Goal: Register for event/course

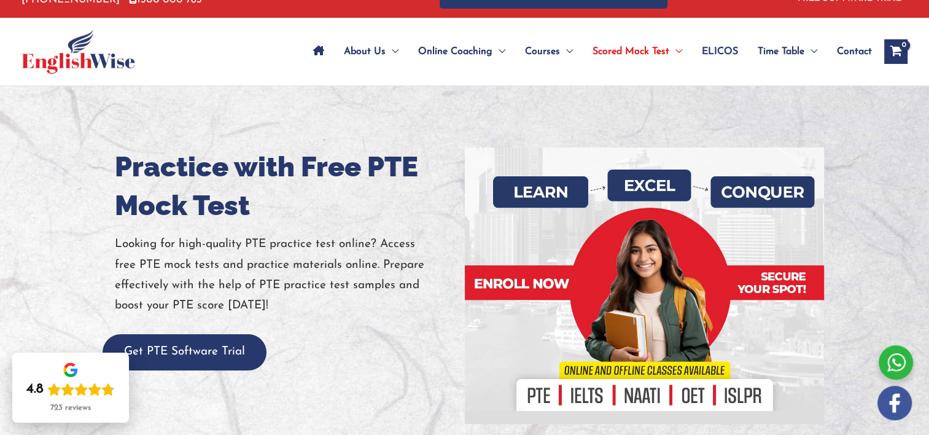
scroll to position [31, 0]
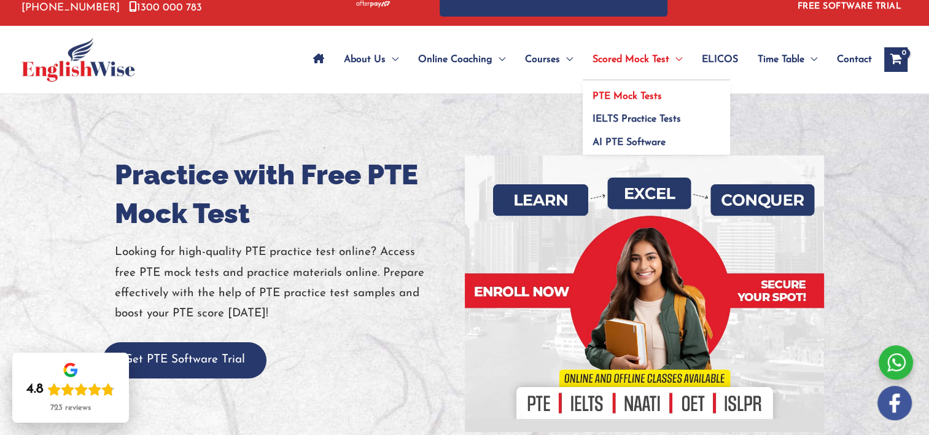
click at [638, 89] on link "PTE Mock Tests" at bounding box center [656, 91] width 147 height 23
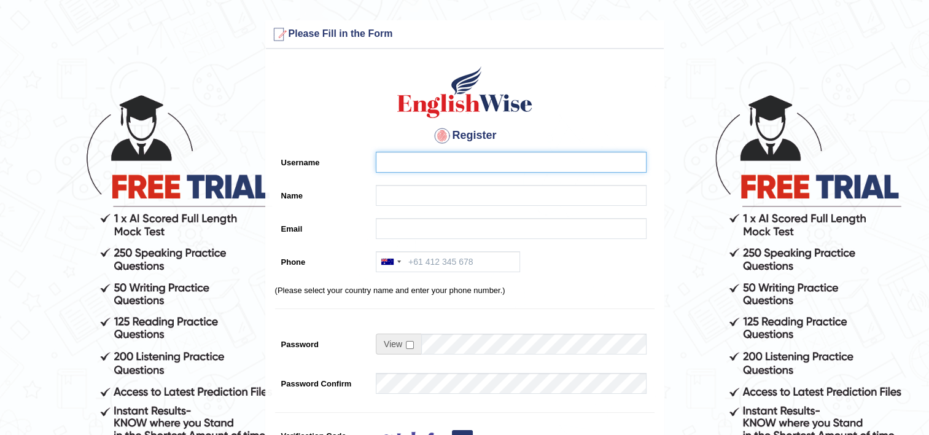
click at [403, 165] on input "Username" at bounding box center [511, 162] width 271 height 21
type input "christa@naranja.co.za"
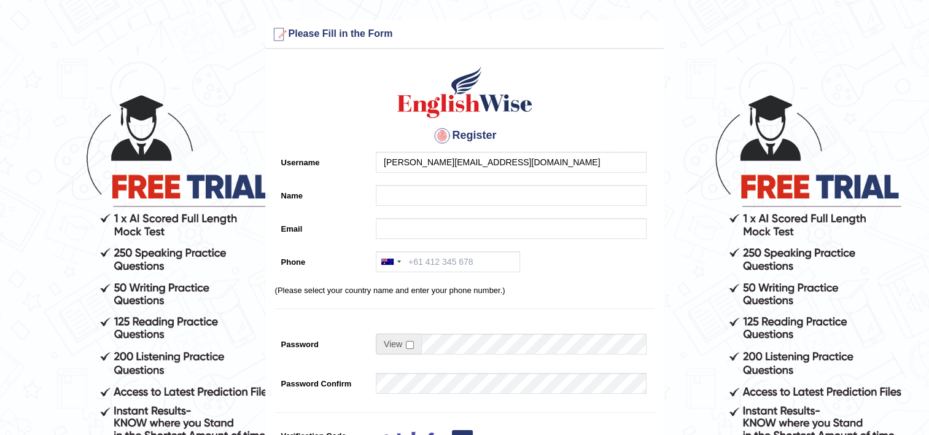
type input "CHRISTINA HELENA"
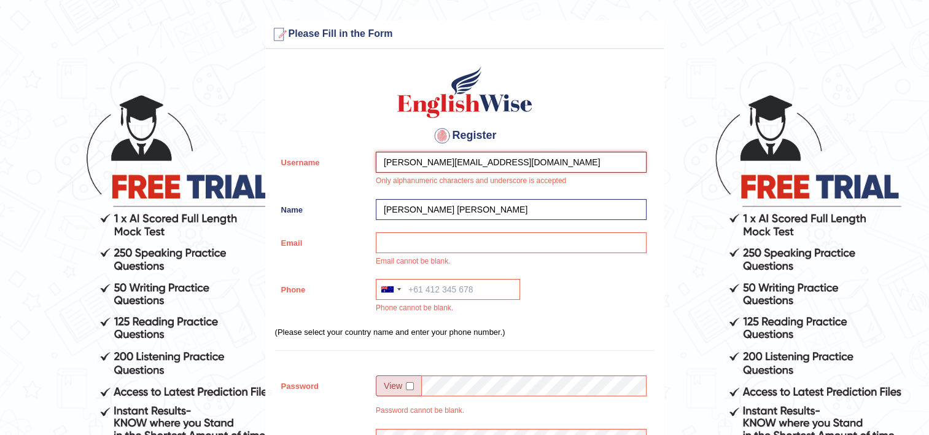
drag, startPoint x: 496, startPoint y: 160, endPoint x: 285, endPoint y: 182, distance: 211.8
click at [285, 182] on div "Username christa@naranja.co.za Only alphanumeric characters and underscore is a…" at bounding box center [465, 172] width 380 height 41
click at [351, 117] on div "Register Username christa@naranja.co.za Only alphanumeric characters and unders…" at bounding box center [465, 346] width 398 height 582
click at [428, 248] on input "Email" at bounding box center [511, 242] width 271 height 21
type input "christa@naranja.co.za"
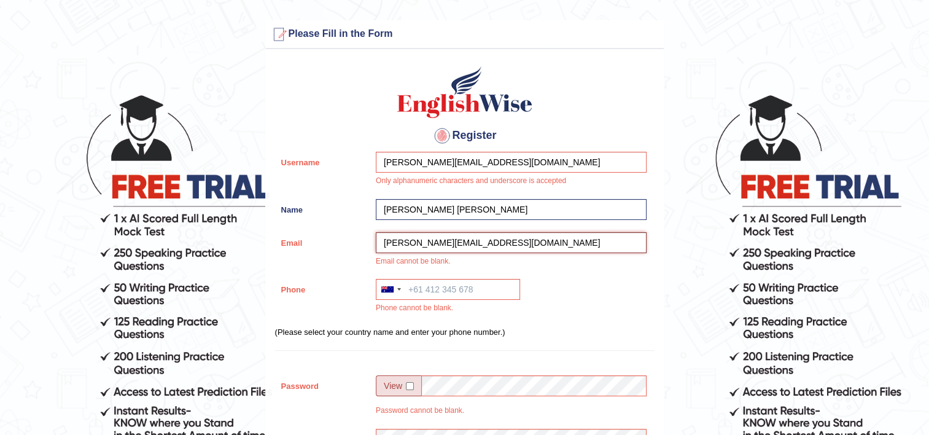
type input "+27722773778"
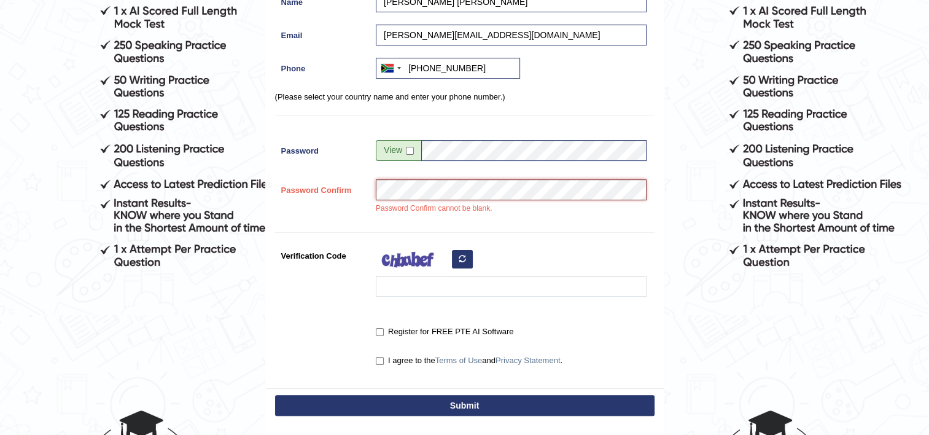
scroll to position [212, 0]
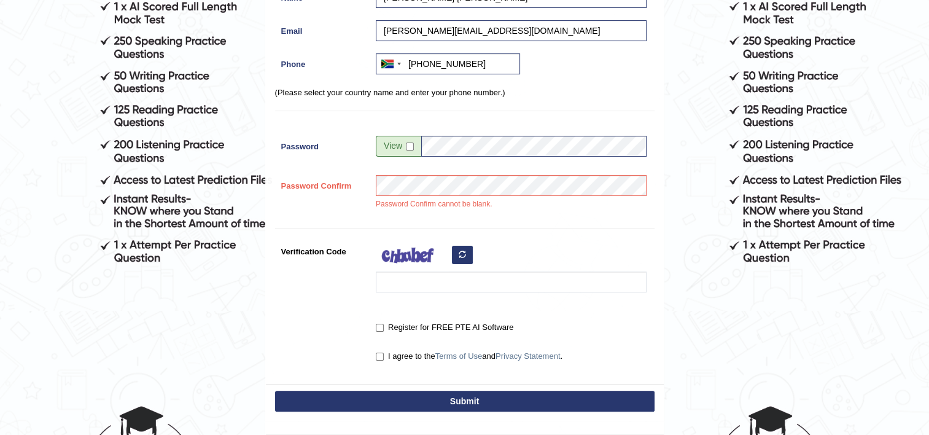
click at [515, 291] on div at bounding box center [508, 270] width 277 height 58
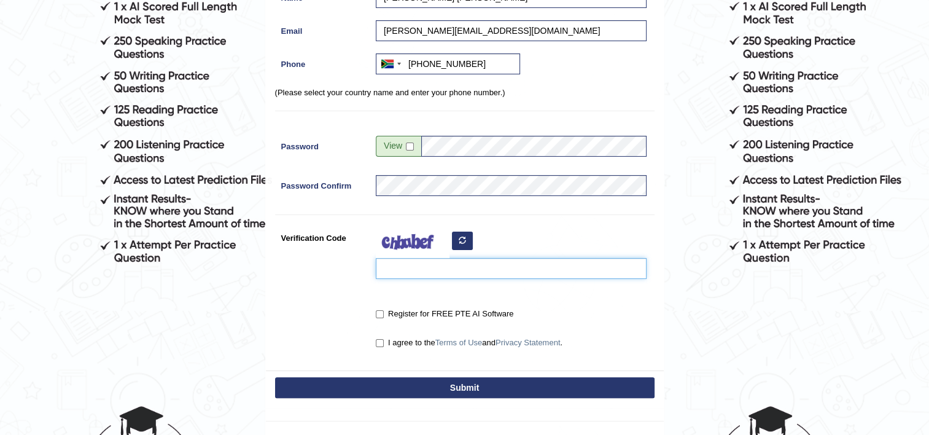
click at [502, 268] on input "Verification Code" at bounding box center [511, 268] width 271 height 21
type input "timusut"
click at [385, 337] on label "I agree to the Terms of Use and Privacy Statement ." at bounding box center [469, 343] width 187 height 12
click at [384, 339] on input "I agree to the Terms of Use and Privacy Statement ." at bounding box center [380, 343] width 8 height 8
checkbox input "true"
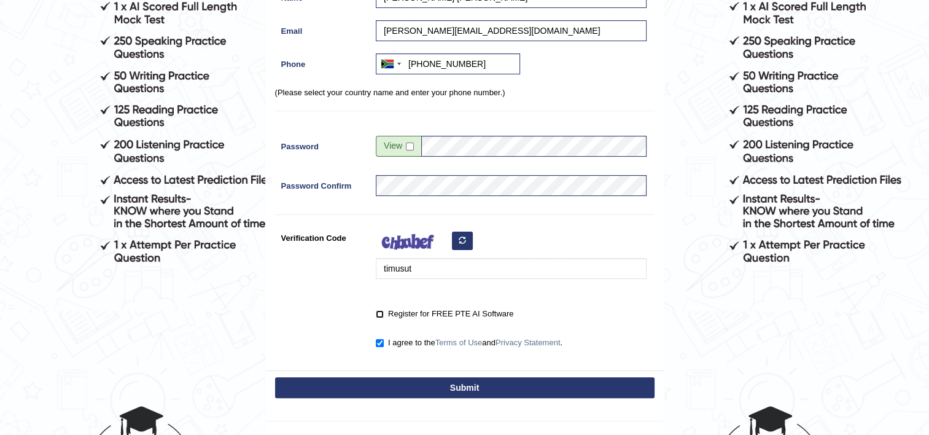
click at [381, 313] on input "Register for FREE PTE AI Software" at bounding box center [380, 314] width 8 height 8
checkbox input "true"
click at [457, 385] on button "Submit" at bounding box center [465, 387] width 380 height 21
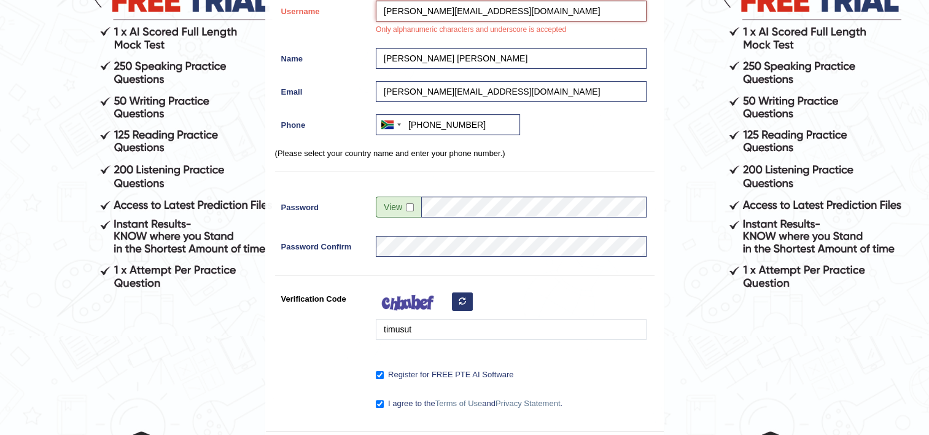
scroll to position [160, 0]
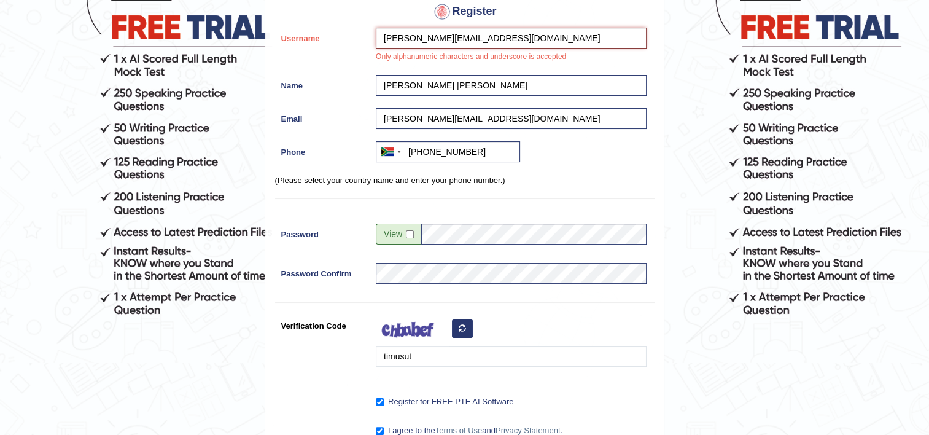
drag, startPoint x: 477, startPoint y: 12, endPoint x: 228, endPoint y: 42, distance: 250.6
click at [228, 42] on form "Please fix the following errors: Only alphanumeric characters and underscore is…" at bounding box center [465, 211] width 926 height 700
drag, startPoint x: 364, startPoint y: 47, endPoint x: 306, endPoint y: 46, distance: 57.7
click at [312, 49] on div "Username 19880227 Only alphanumeric characters and underscore is accepted" at bounding box center [465, 48] width 380 height 41
drag, startPoint x: 345, startPoint y: 40, endPoint x: 275, endPoint y: 44, distance: 70.2
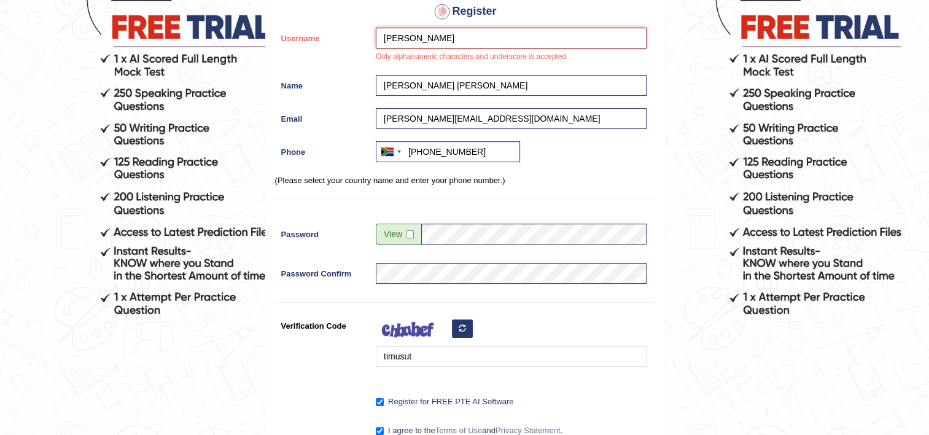
click at [295, 44] on div "Username CHRISTA Only alphanumeric characters and underscore is accepted" at bounding box center [465, 48] width 380 height 41
type input "c"
type input "Christa"
click at [630, 211] on div "Register Username Christa Only alphanumeric characters and underscore is accept…" at bounding box center [465, 194] width 398 height 527
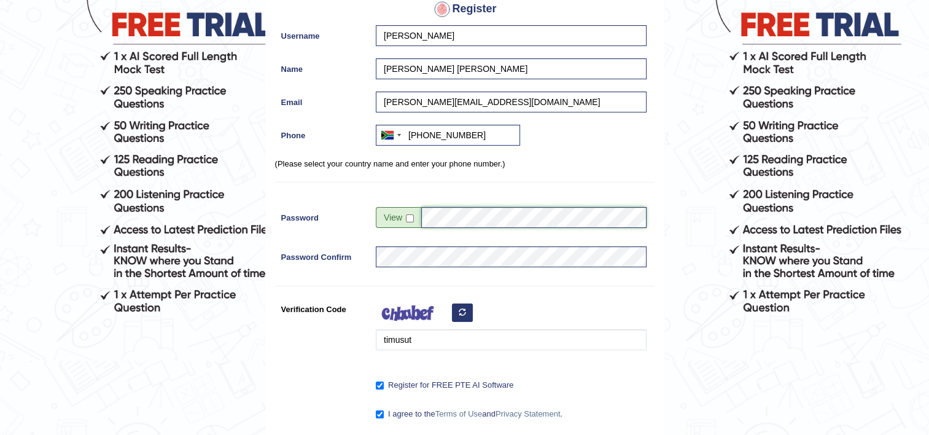
scroll to position [319, 0]
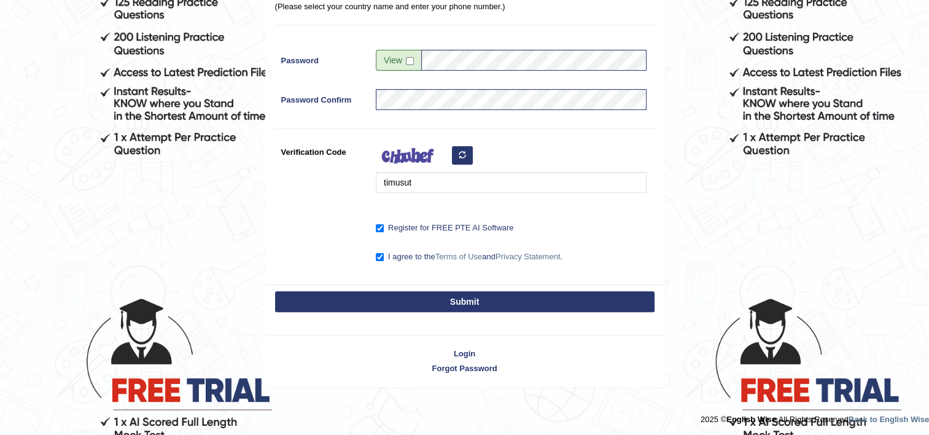
click at [501, 292] on button "Submit" at bounding box center [465, 301] width 380 height 21
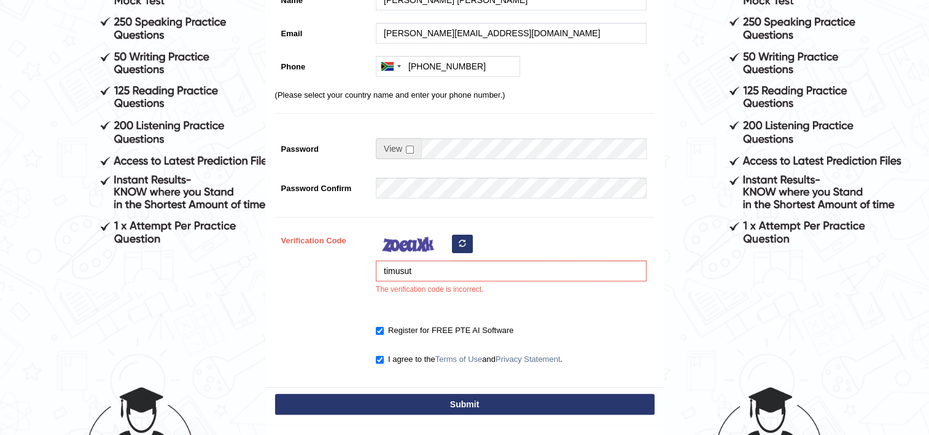
scroll to position [232, 0]
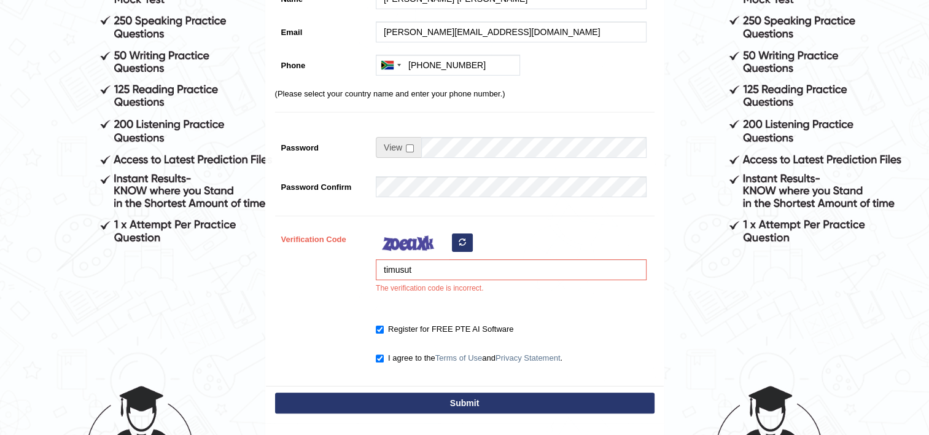
click at [461, 238] on icon "button" at bounding box center [462, 241] width 7 height 7
drag, startPoint x: 443, startPoint y: 265, endPoint x: 14, endPoint y: 373, distance: 443.3
click at [14, 373] on form "Please fix the following errors: The verification code is incorrect. Please Fil…" at bounding box center [465, 138] width 926 height 700
type input "zumyno"
click at [521, 403] on button "Submit" at bounding box center [465, 402] width 380 height 21
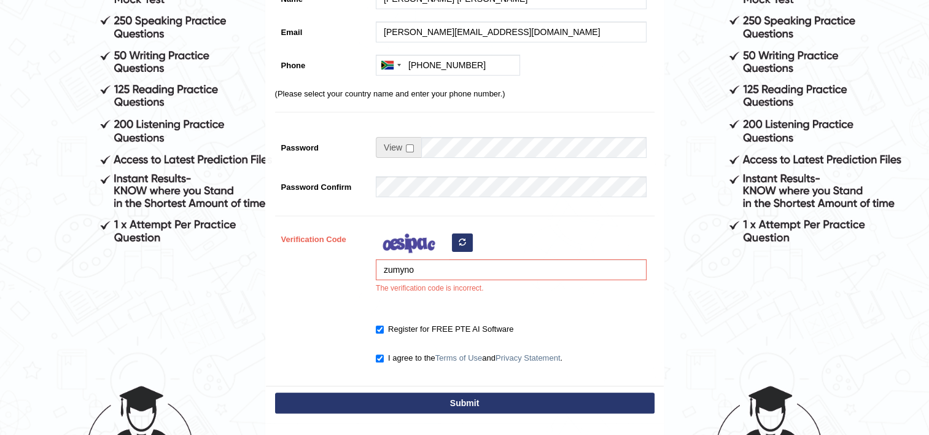
type input "+27722773778"
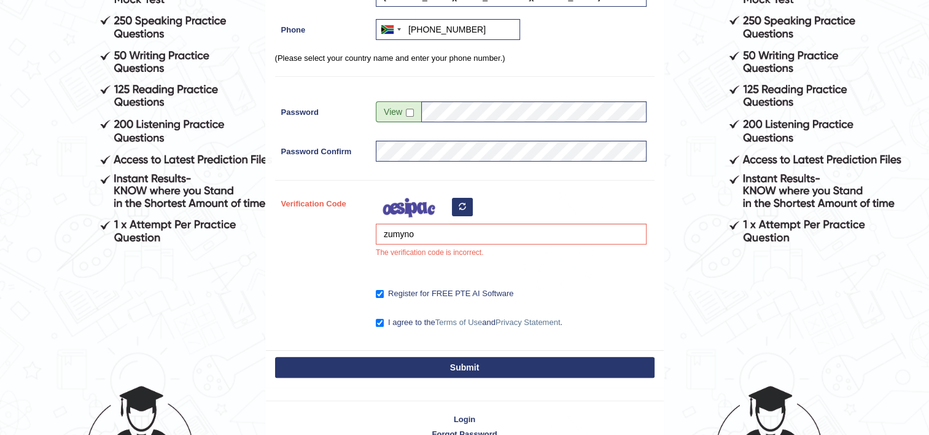
scroll to position [197, 0]
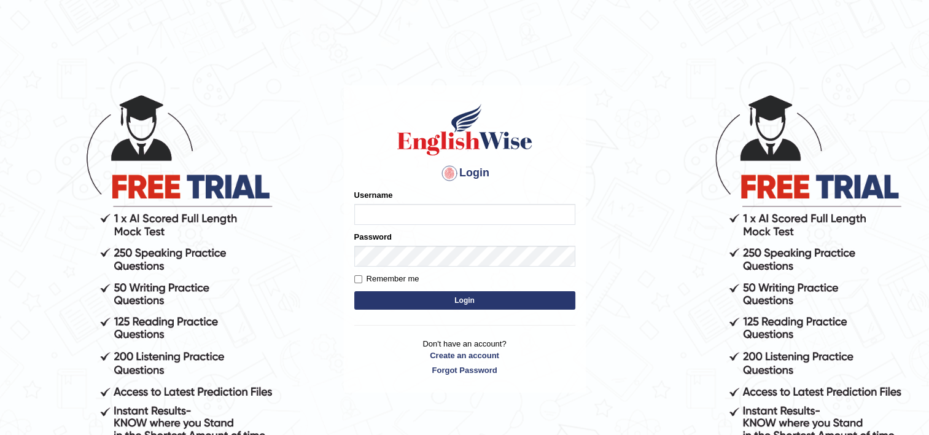
click at [412, 216] on input "Username" at bounding box center [464, 214] width 221 height 21
type input "[PERSON_NAME]"
click at [359, 278] on input "Remember me" at bounding box center [358, 279] width 8 height 8
checkbox input "true"
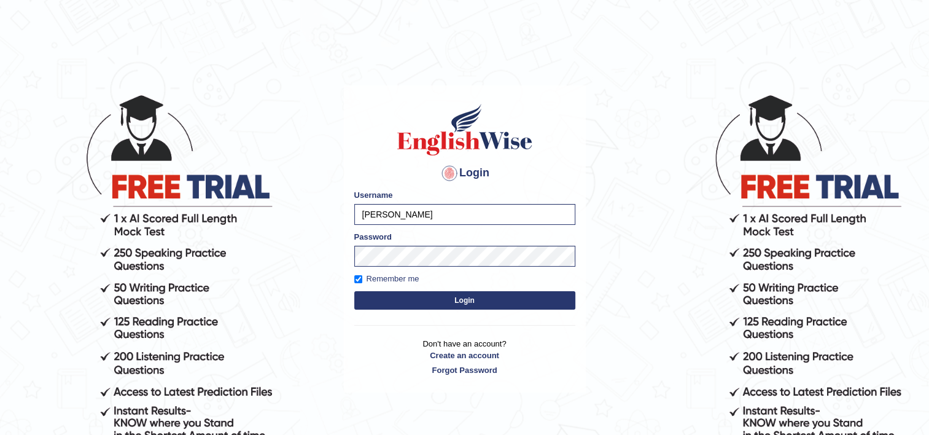
click at [450, 301] on button "Login" at bounding box center [464, 300] width 221 height 18
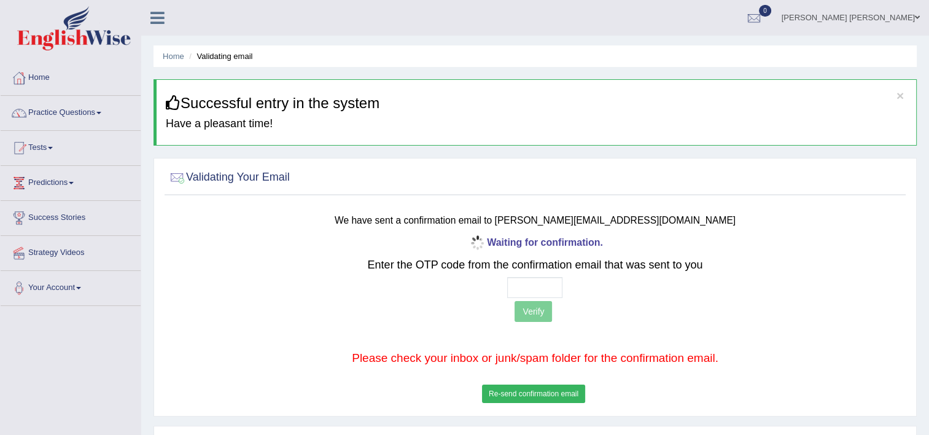
click at [560, 395] on button "Re-send confirmation email" at bounding box center [533, 394] width 103 height 18
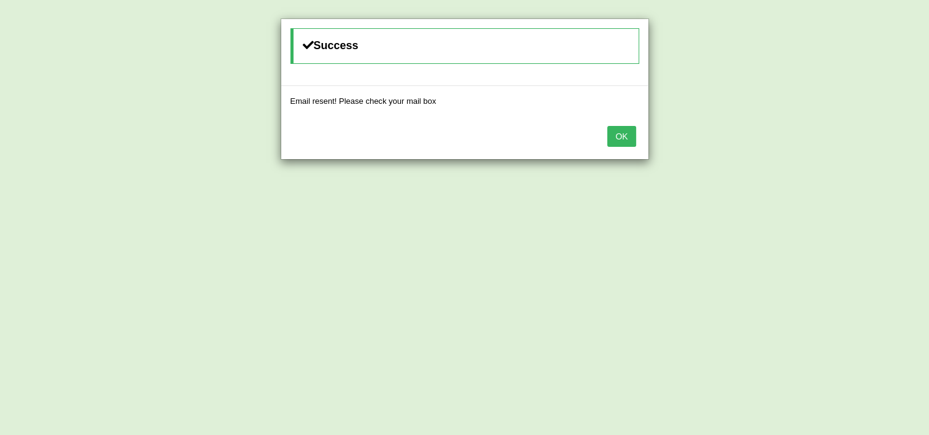
click at [628, 133] on button "OK" at bounding box center [621, 136] width 28 height 21
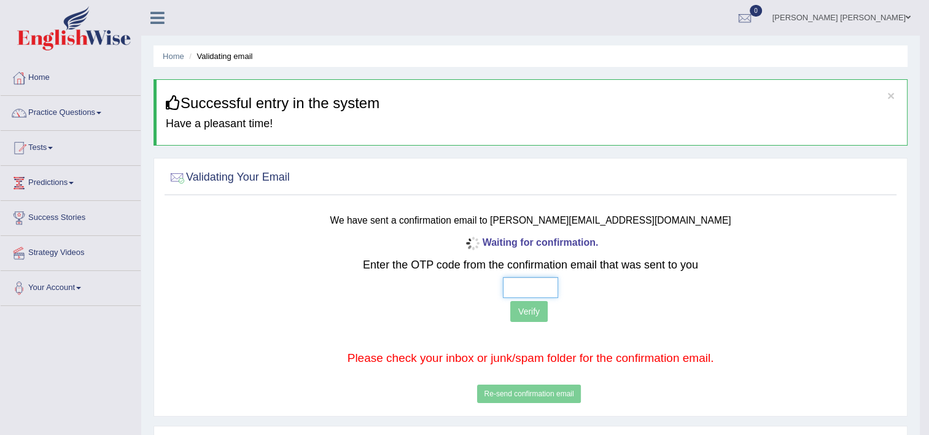
click at [541, 287] on input "text" at bounding box center [530, 287] width 55 height 21
type input "5 4 3 2"
click at [534, 310] on button "Verify" at bounding box center [528, 311] width 37 height 21
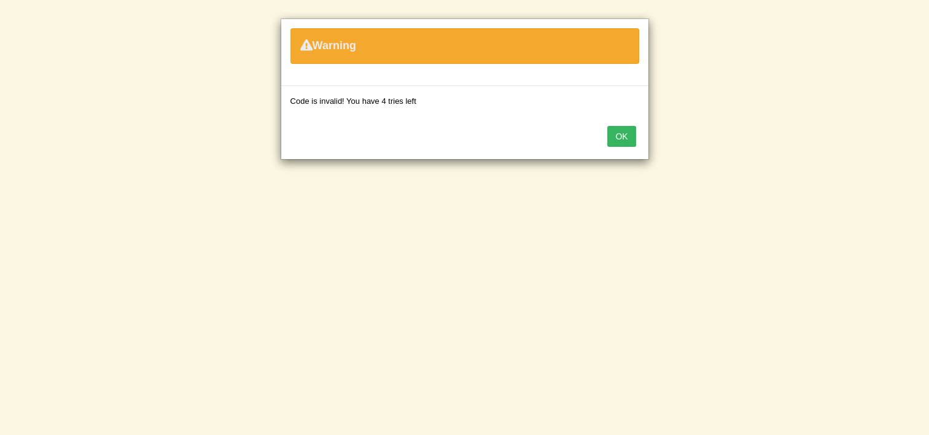
click at [623, 133] on button "OK" at bounding box center [621, 136] width 28 height 21
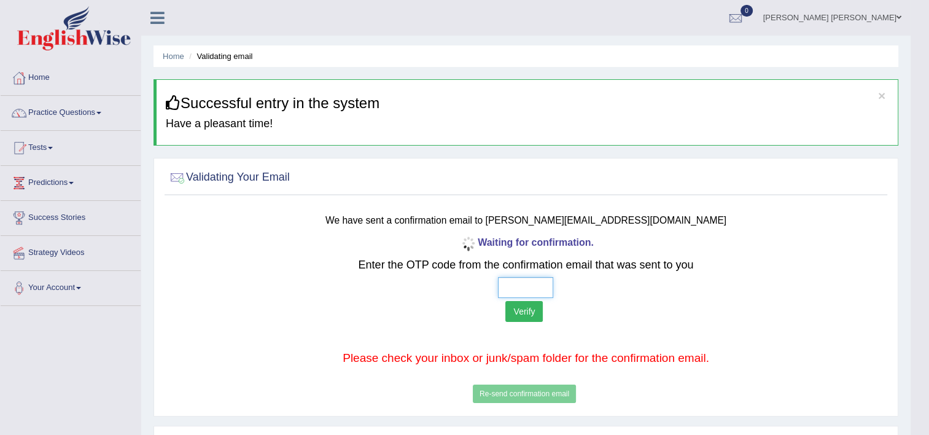
click at [533, 290] on input "text" at bounding box center [525, 287] width 55 height 21
click at [544, 394] on div "Waiting for confirmation. Enter the OTP code from the confirmation email that w…" at bounding box center [525, 319] width 595 height 173
click at [530, 314] on button "Verify" at bounding box center [524, 311] width 37 height 21
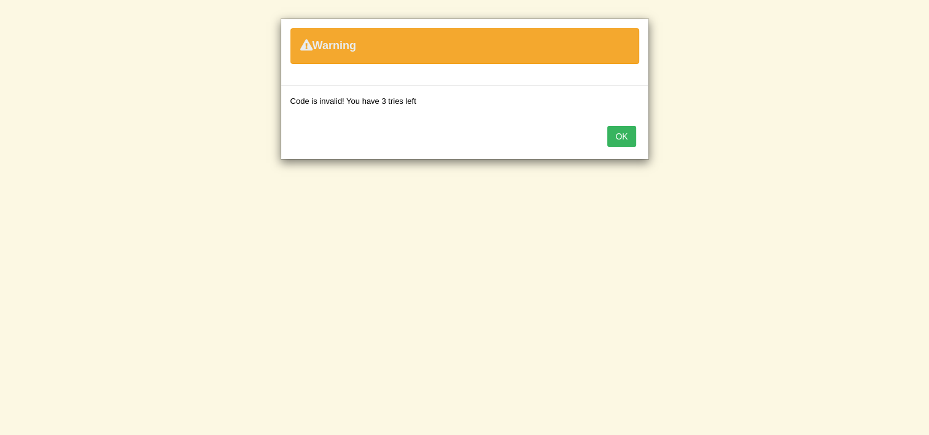
click at [621, 138] on button "OK" at bounding box center [621, 136] width 28 height 21
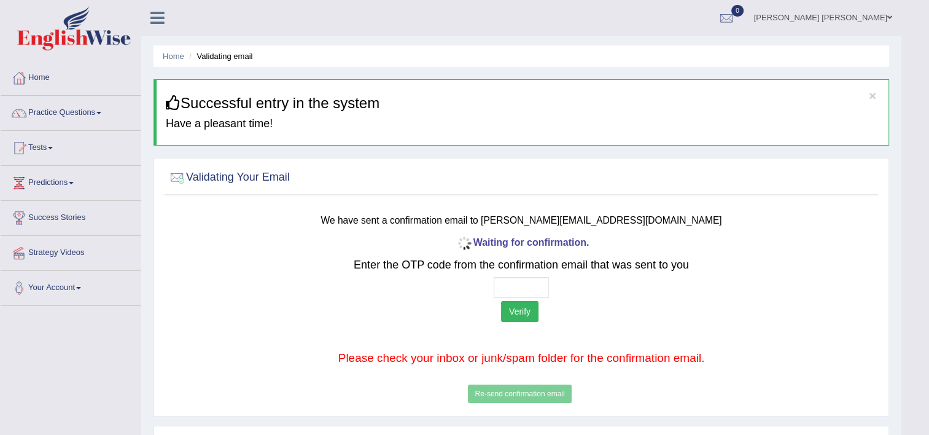
click at [528, 396] on div "Waiting for confirmation. Enter the OTP code from the confirmation email that w…" at bounding box center [522, 319] width 588 height 173
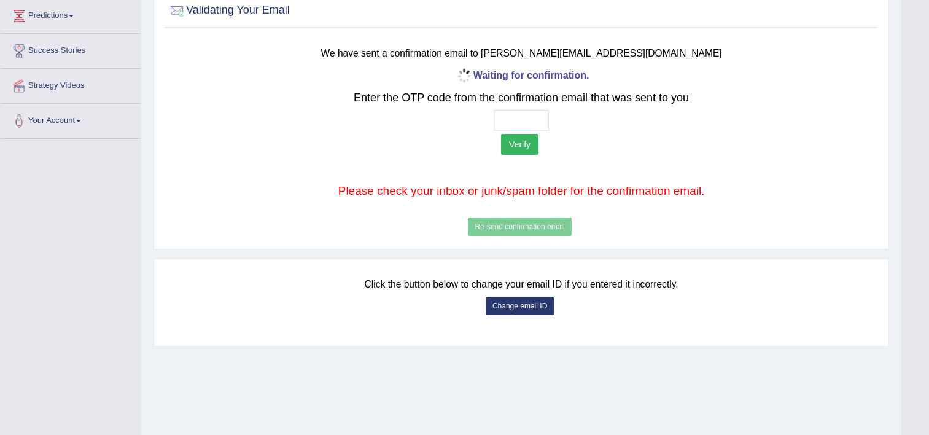
scroll to position [172, 0]
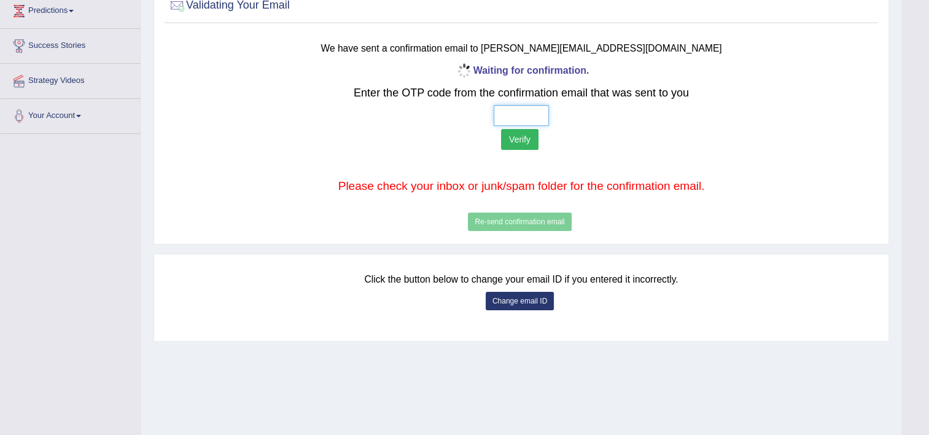
click at [513, 120] on input "text" at bounding box center [521, 115] width 55 height 21
type input "4 5 3 2"
click at [521, 140] on button "Verify" at bounding box center [519, 139] width 37 height 21
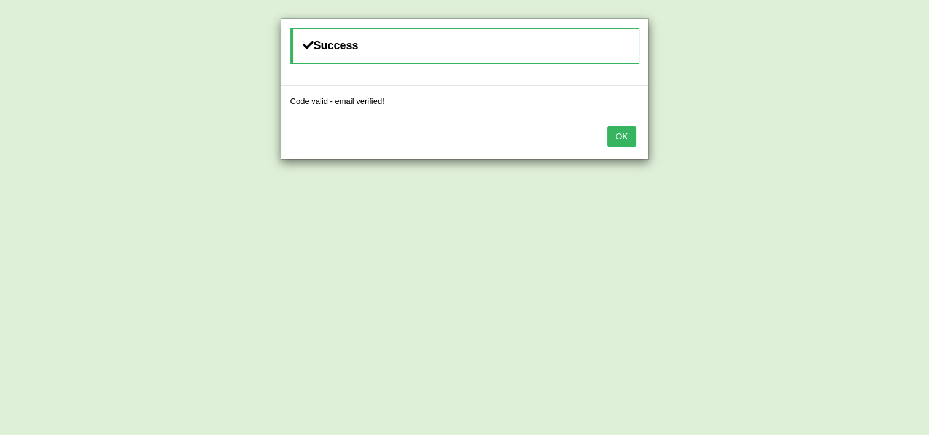
click at [627, 136] on button "OK" at bounding box center [621, 136] width 28 height 21
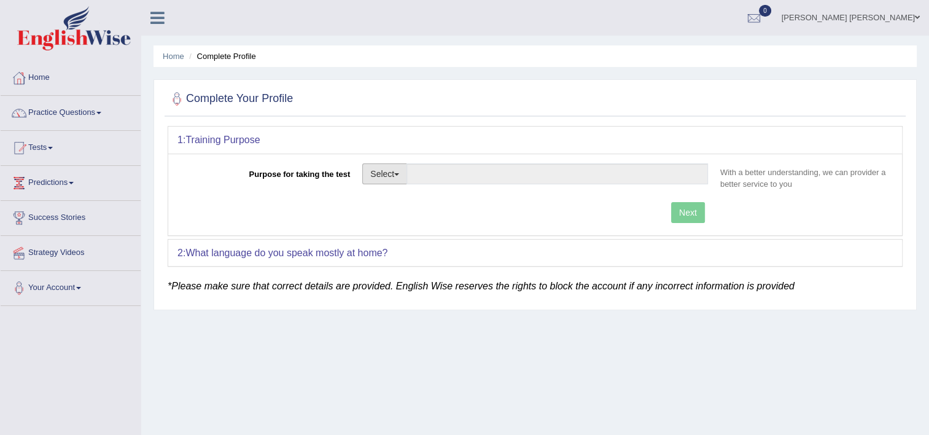
click at [395, 175] on button "Select" at bounding box center [384, 173] width 45 height 21
click at [406, 213] on link "Permanent Residency" at bounding box center [417, 216] width 109 height 16
type input "Permanent Residency"
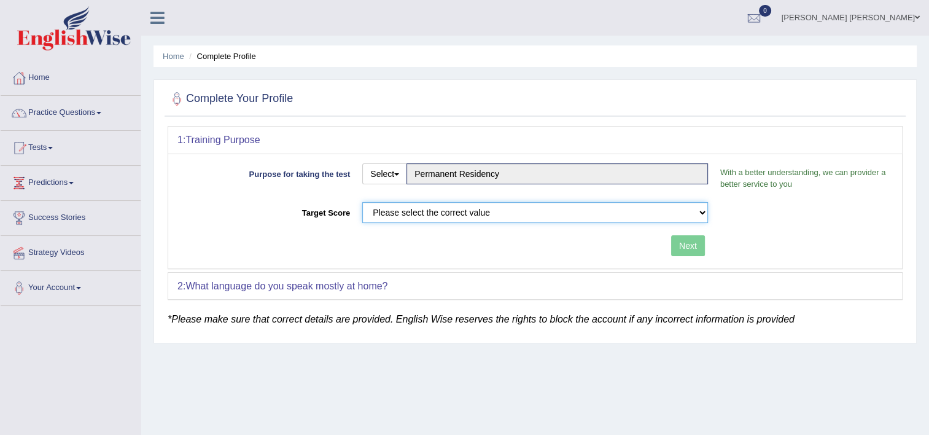
click at [586, 211] on select "Please select the correct value 50 (6 bands) 58 (6.5 bands) 65 (7 bands) 79 (8 …" at bounding box center [535, 212] width 346 height 21
select select "79"
click at [362, 202] on select "Please select the correct value 50 (6 bands) 58 (6.5 bands) 65 (7 bands) 79 (8 …" at bounding box center [535, 212] width 346 height 21
click at [689, 238] on button "Next" at bounding box center [688, 245] width 34 height 21
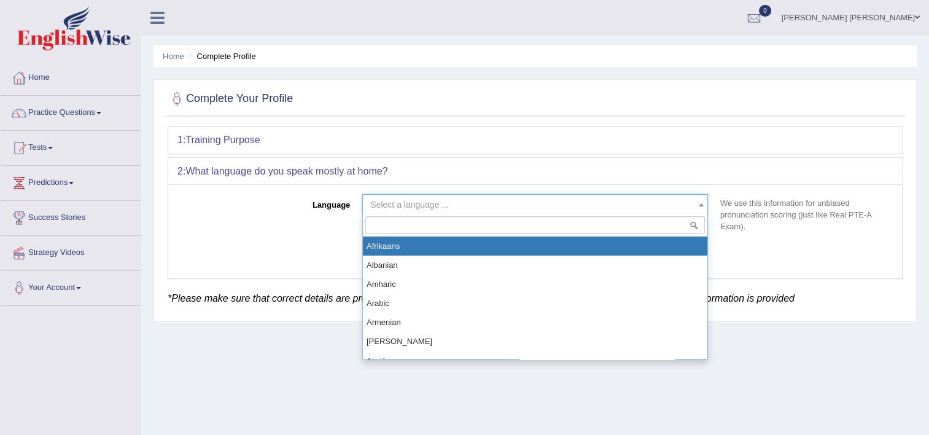
click at [491, 205] on span "Select a language ..." at bounding box center [531, 204] width 322 height 12
select select "Afrikaans"
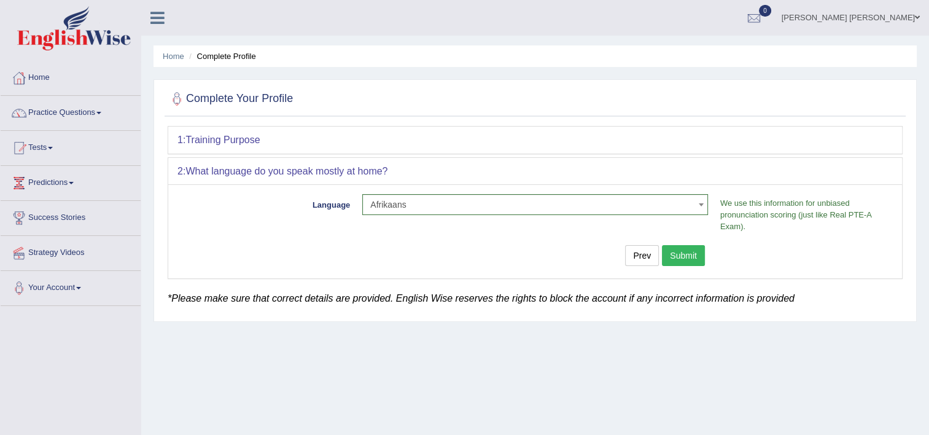
click at [690, 260] on button "Submit" at bounding box center [683, 255] width 43 height 21
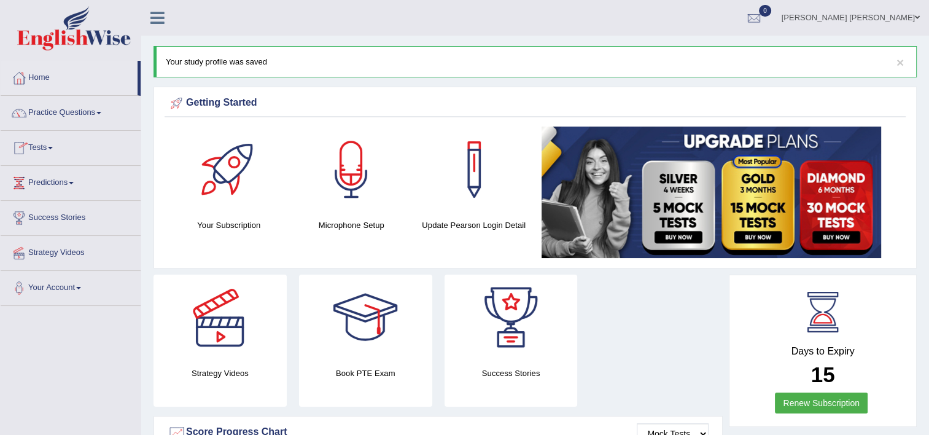
click at [47, 149] on link "Tests" at bounding box center [71, 146] width 140 height 31
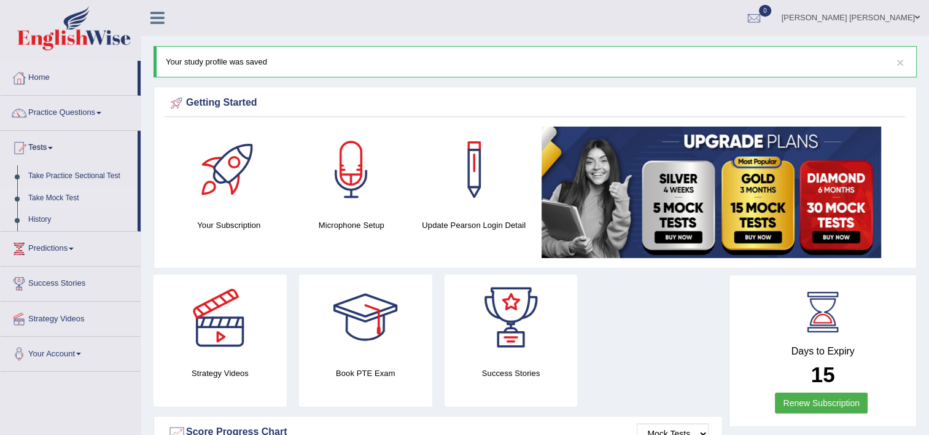
click at [52, 194] on link "Take Mock Test" at bounding box center [80, 198] width 115 height 22
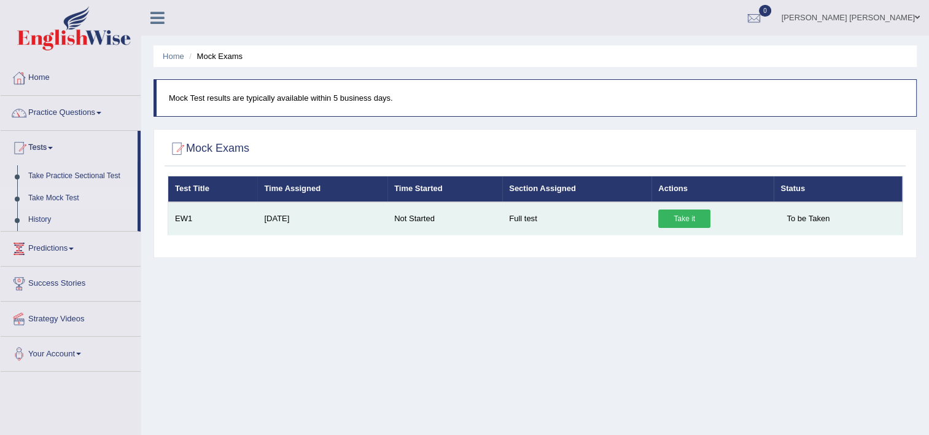
click at [675, 221] on link "Take it" at bounding box center [684, 218] width 52 height 18
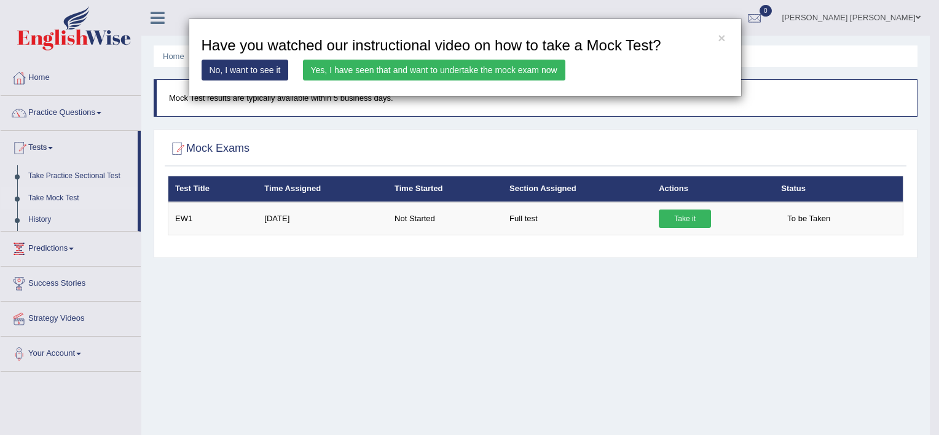
click at [457, 74] on link "Yes, I have seen that and want to undertake the mock exam now" at bounding box center [434, 70] width 262 height 21
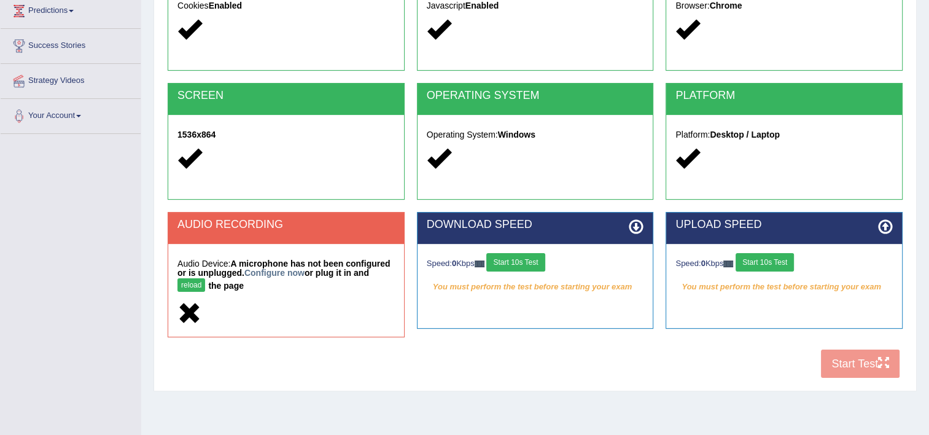
scroll to position [184, 0]
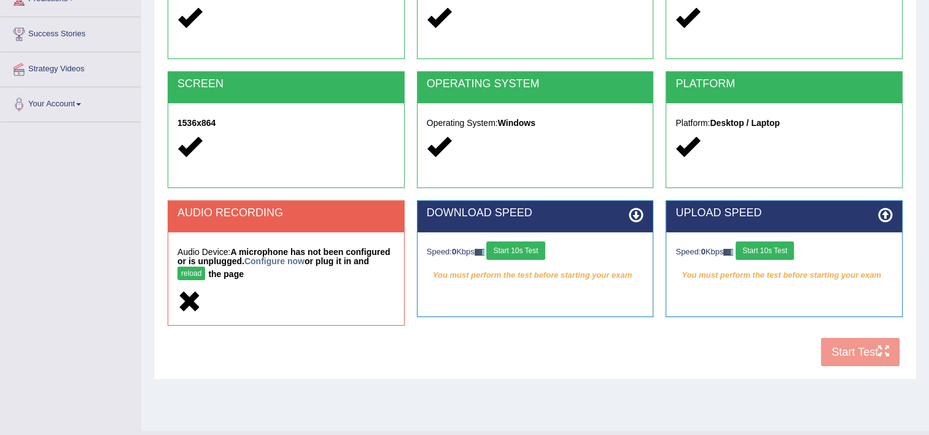
click at [205, 267] on button "reload" at bounding box center [192, 274] width 28 height 14
click at [276, 261] on link "Configure now" at bounding box center [274, 261] width 60 height 10
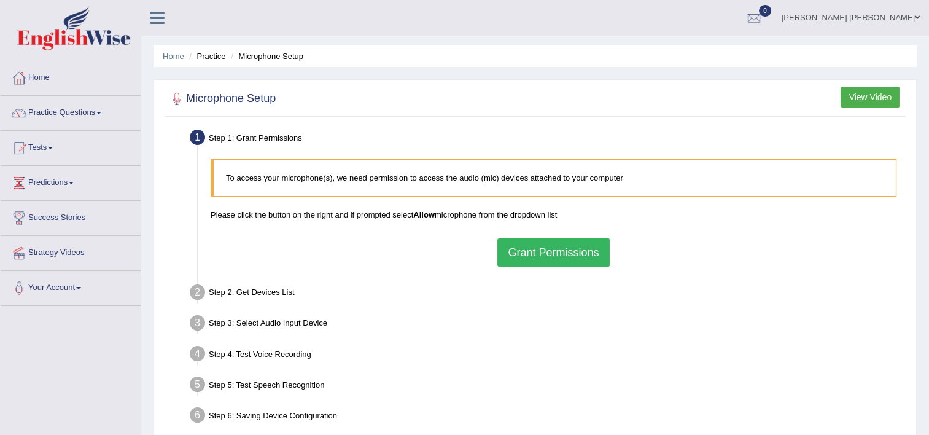
click at [566, 251] on button "Grant Permissions" at bounding box center [554, 252] width 112 height 28
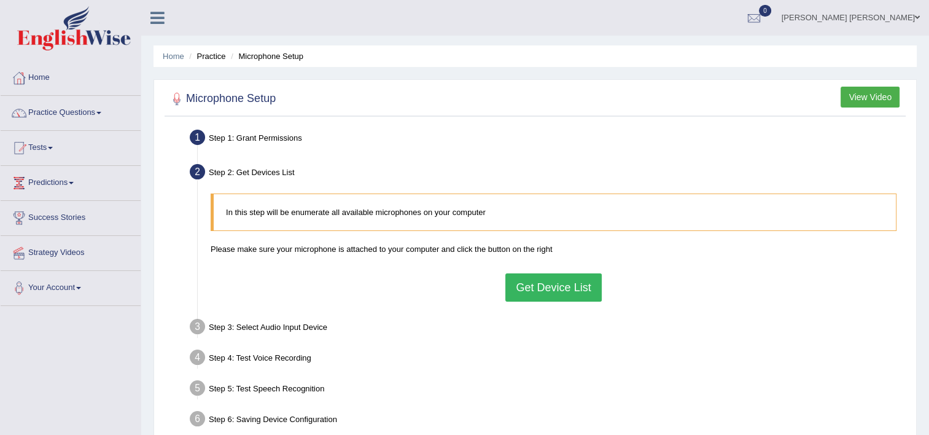
click at [550, 281] on button "Get Device List" at bounding box center [554, 287] width 96 height 28
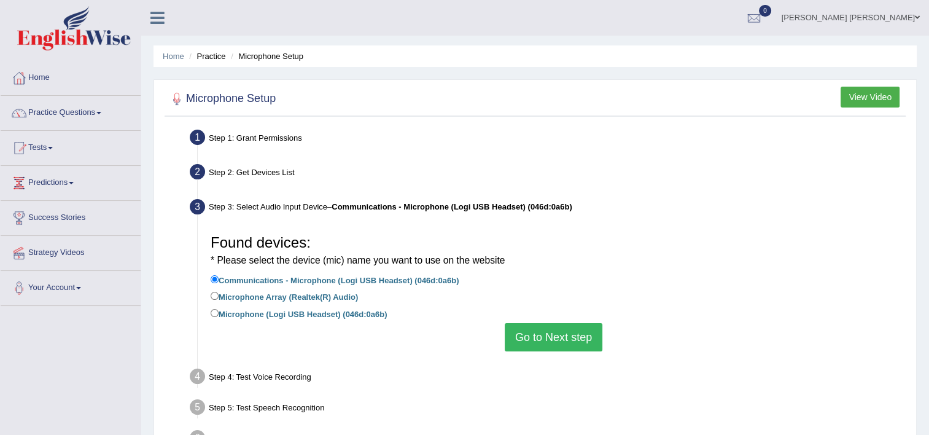
click at [573, 338] on button "Go to Next step" at bounding box center [554, 337] width 98 height 28
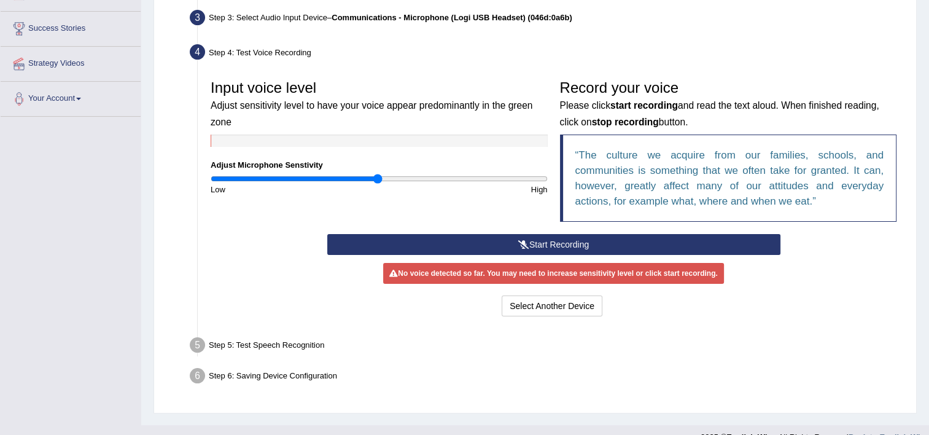
scroll to position [210, 0]
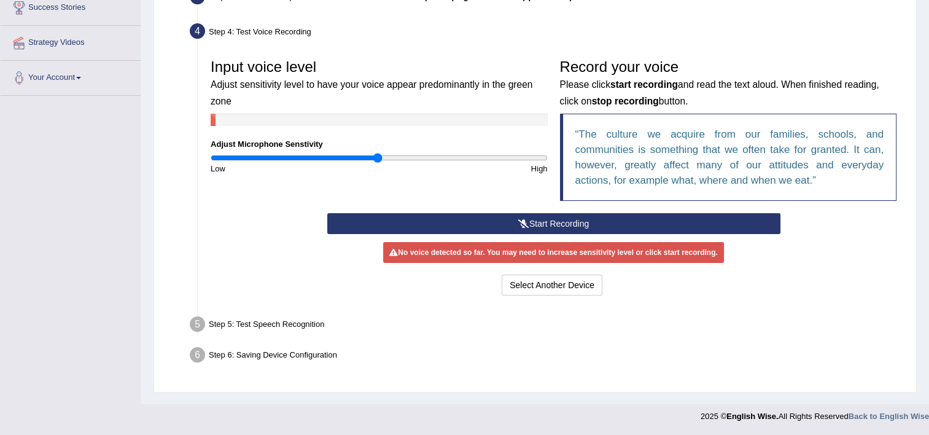
click at [586, 224] on button "Start Recording" at bounding box center [553, 223] width 453 height 21
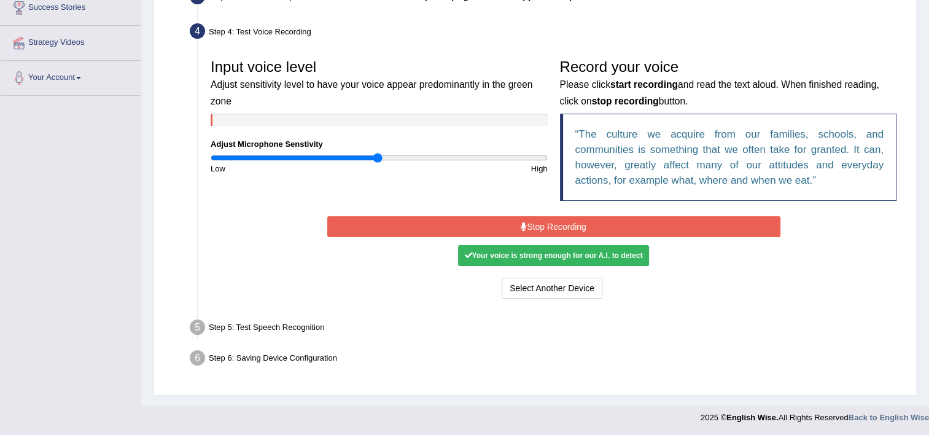
click at [586, 224] on button "Stop Recording" at bounding box center [553, 226] width 453 height 21
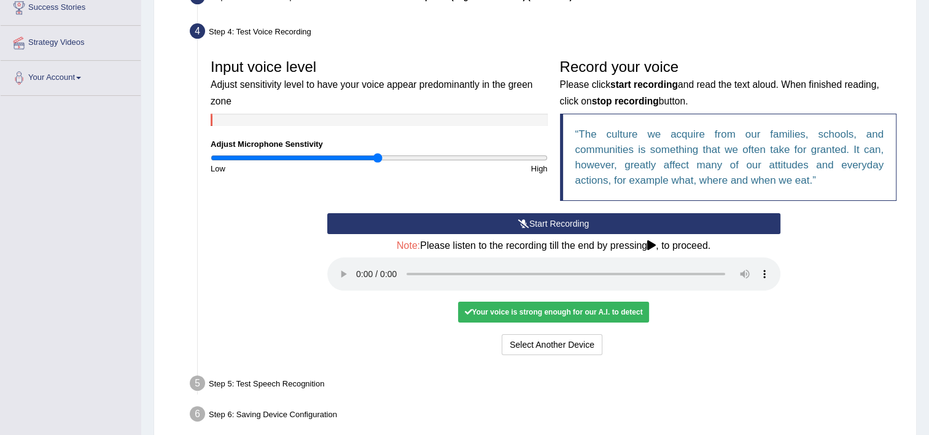
click at [550, 313] on div "Your voice is strong enough for our A.I. to detect" at bounding box center [553, 312] width 190 height 21
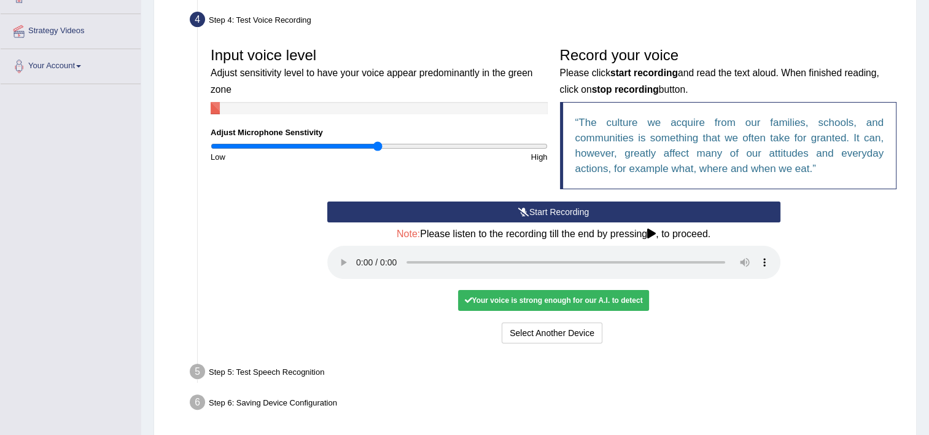
scroll to position [267, 0]
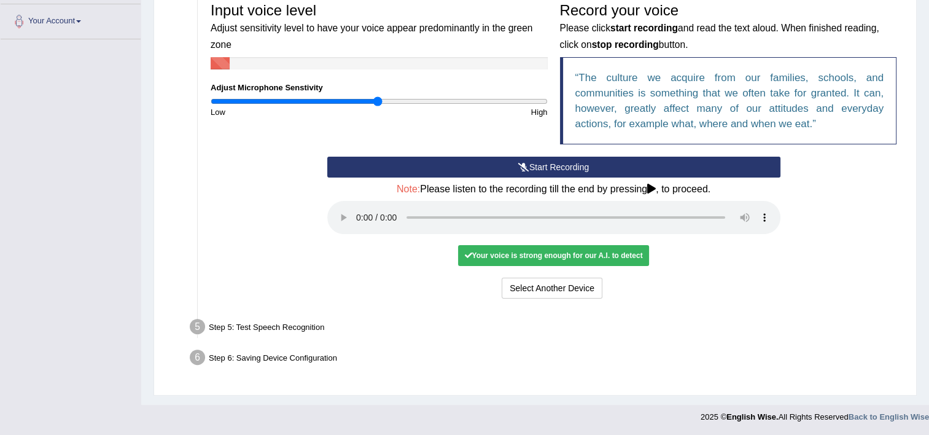
click at [278, 324] on div "Step 5: Test Speech Recognition" at bounding box center [547, 328] width 727 height 27
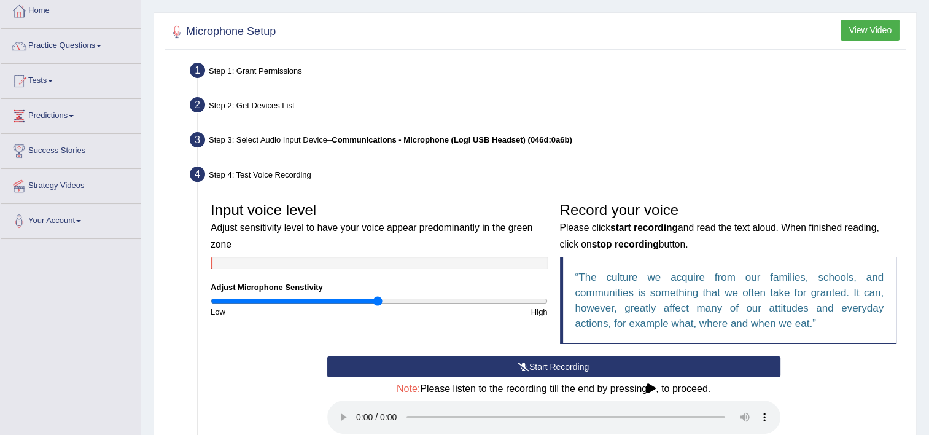
scroll to position [0, 0]
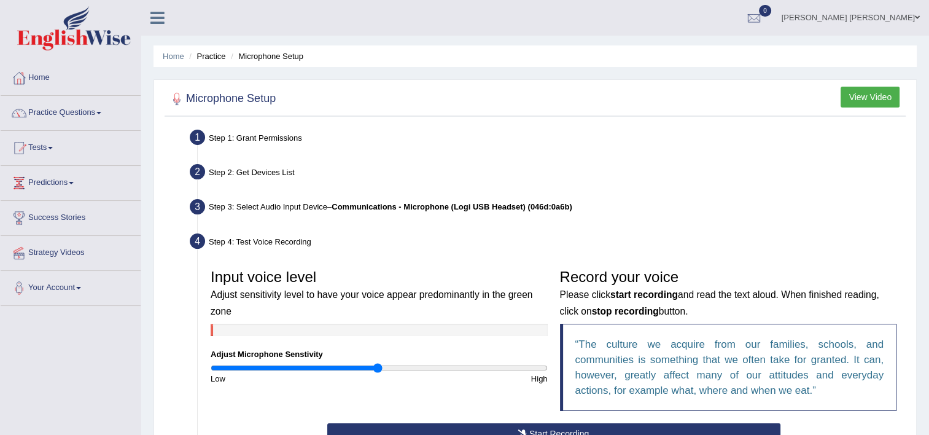
click at [218, 59] on li "Practice" at bounding box center [205, 56] width 39 height 12
click at [213, 59] on li "Practice" at bounding box center [205, 56] width 39 height 12
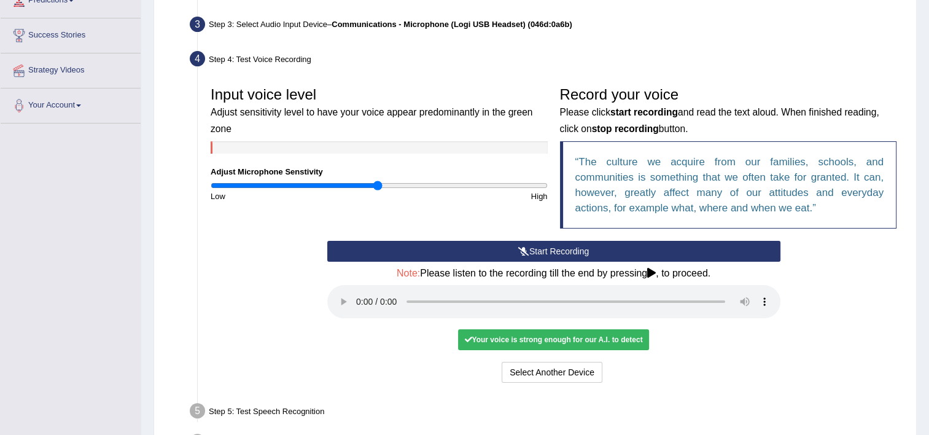
scroll to position [267, 0]
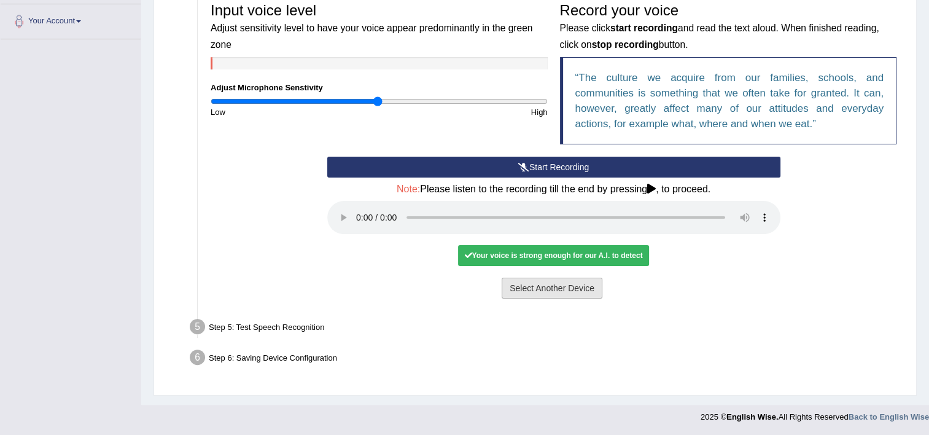
click at [579, 289] on button "Select Another Device" at bounding box center [552, 288] width 101 height 21
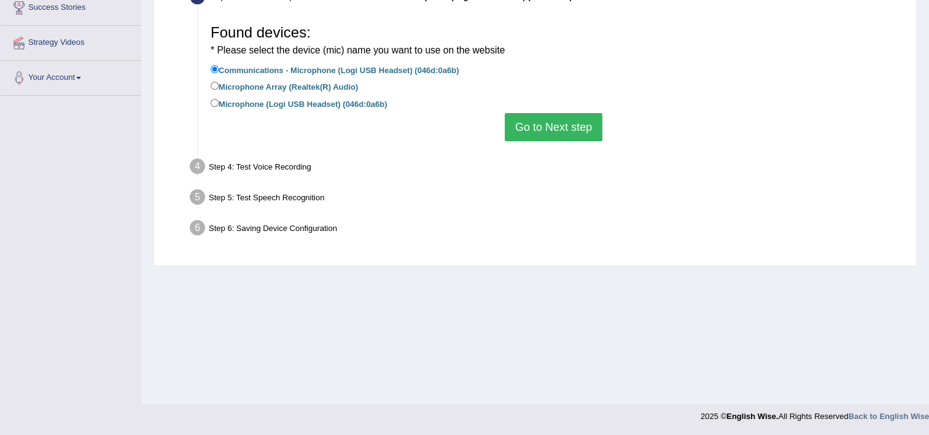
click at [556, 131] on button "Go to Next step" at bounding box center [554, 127] width 98 height 28
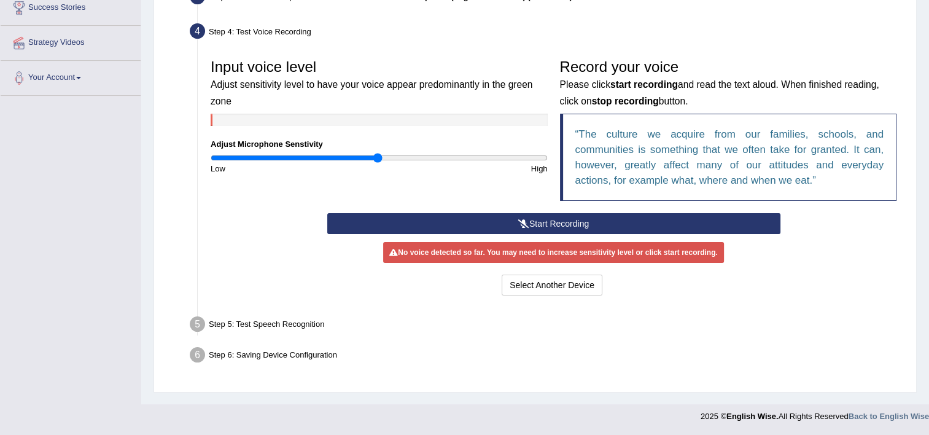
click at [555, 227] on button "Start Recording" at bounding box center [553, 223] width 453 height 21
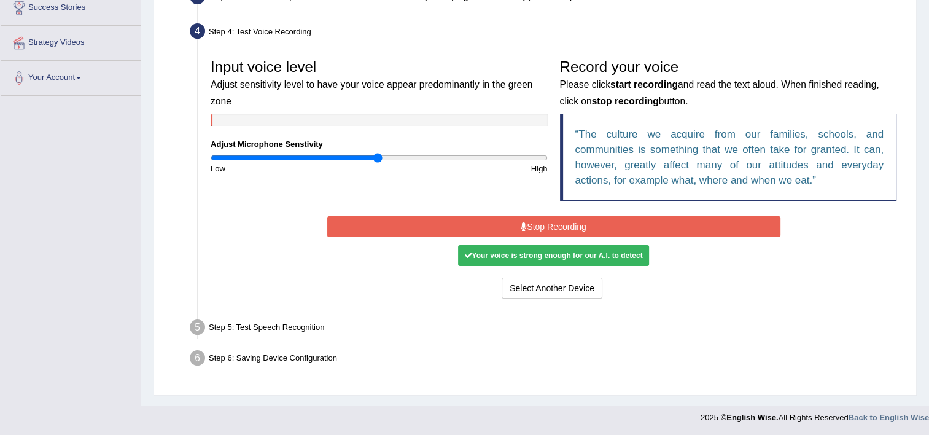
click at [521, 233] on button "Stop Recording" at bounding box center [553, 226] width 453 height 21
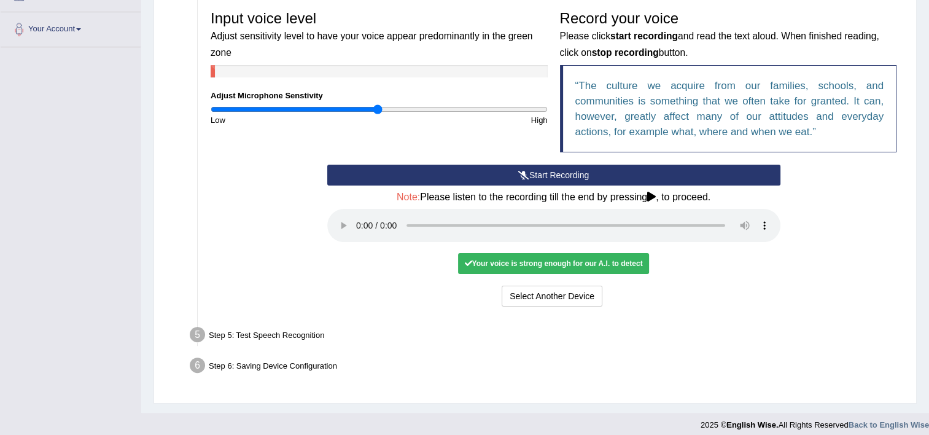
scroll to position [267, 0]
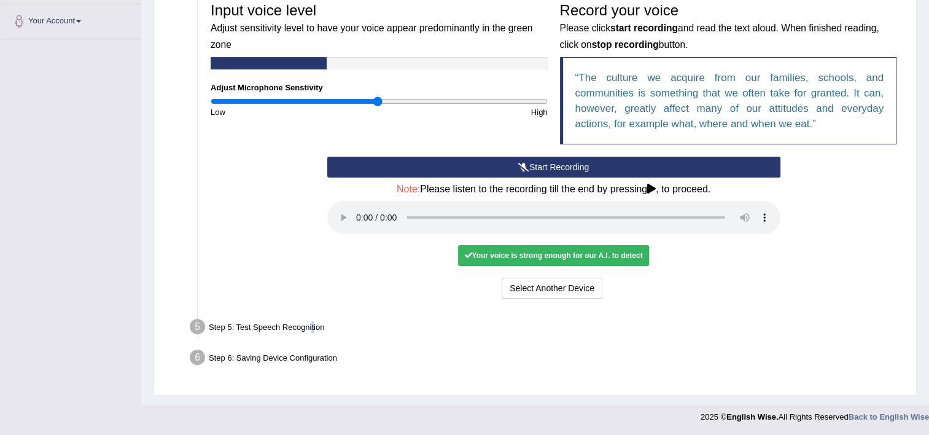
click at [310, 327] on div "Step 5: Test Speech Recognition" at bounding box center [547, 328] width 727 height 27
drag, startPoint x: 310, startPoint y: 327, endPoint x: 254, endPoint y: 262, distance: 85.8
click at [254, 262] on div "Start Recording Stop Recording Note: Please listen to the recording till the en…" at bounding box center [554, 229] width 698 height 145
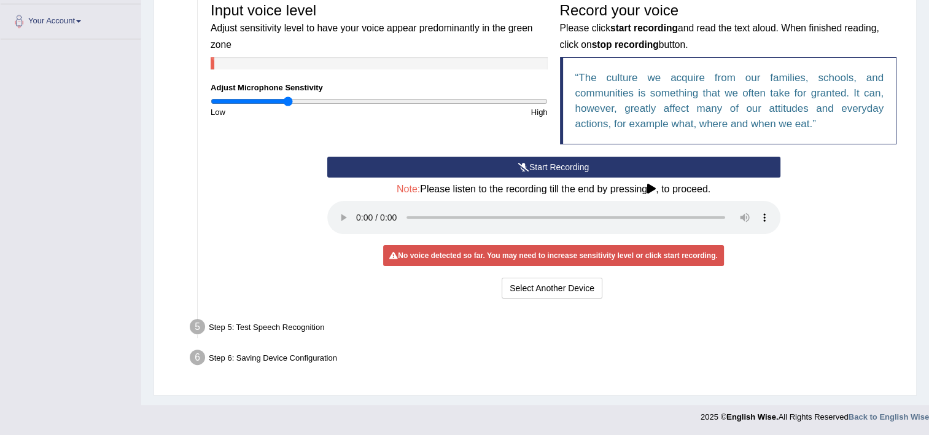
drag, startPoint x: 380, startPoint y: 103, endPoint x: 287, endPoint y: 101, distance: 93.4
click at [287, 101] on input "range" at bounding box center [379, 101] width 337 height 10
drag, startPoint x: 287, startPoint y: 98, endPoint x: 391, endPoint y: 106, distance: 104.1
click at [391, 106] on input "range" at bounding box center [379, 101] width 337 height 10
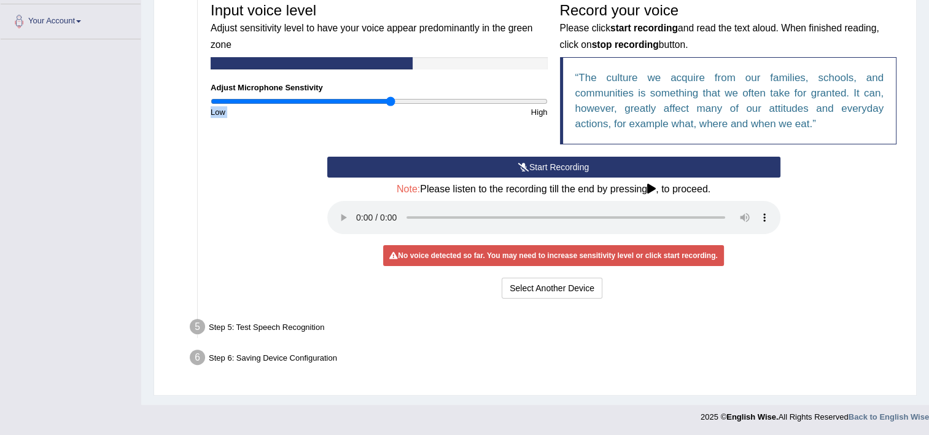
drag, startPoint x: 391, startPoint y: 106, endPoint x: 466, endPoint y: 105, distance: 75.6
click at [466, 105] on div "Input voice level Adjust sensitivity level to have your voice appear predominan…" at bounding box center [379, 57] width 349 height 122
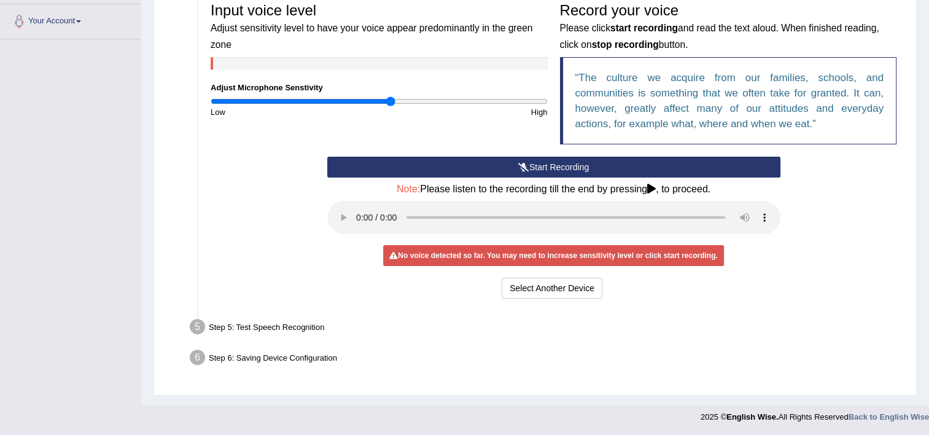
click at [779, 276] on div "Start Recording Stop Recording Note: Please listen to the recording till the en…" at bounding box center [554, 229] width 466 height 145
click at [483, 100] on input "range" at bounding box center [379, 101] width 337 height 10
click at [543, 164] on button "Start Recording" at bounding box center [553, 167] width 453 height 21
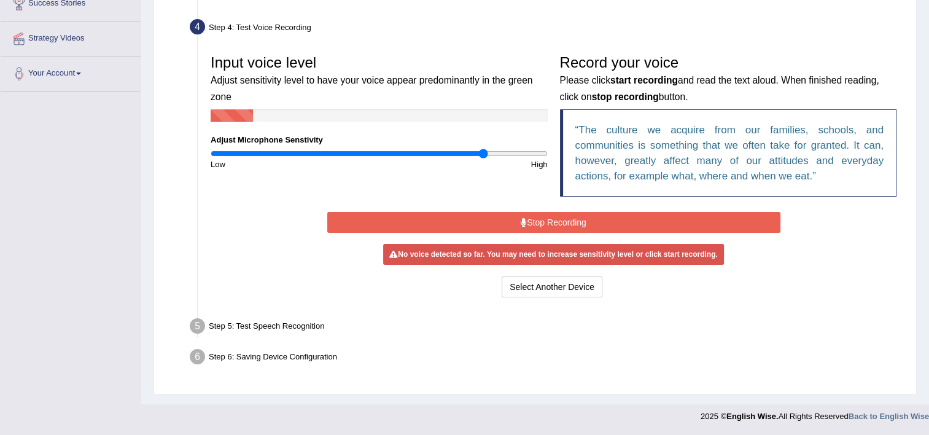
scroll to position [210, 0]
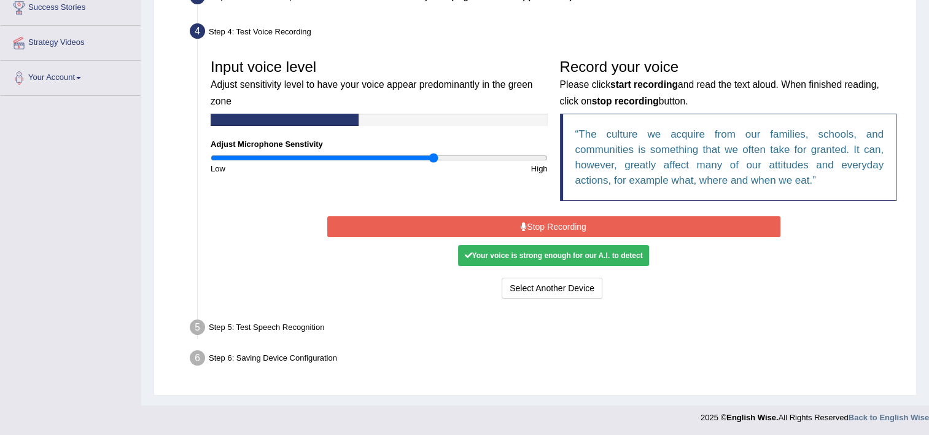
type input "1.34"
click at [435, 157] on input "range" at bounding box center [379, 158] width 337 height 10
click at [434, 156] on input "range" at bounding box center [379, 158] width 337 height 10
click at [434, 155] on input "range" at bounding box center [379, 158] width 337 height 10
click at [545, 230] on button "Stop Recording" at bounding box center [553, 226] width 453 height 21
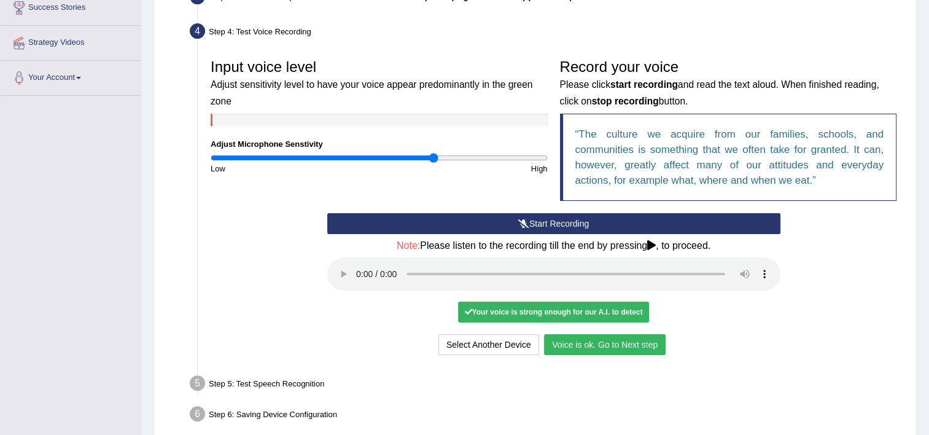
click at [605, 339] on button "Voice is ok. Go to Next step" at bounding box center [605, 344] width 122 height 21
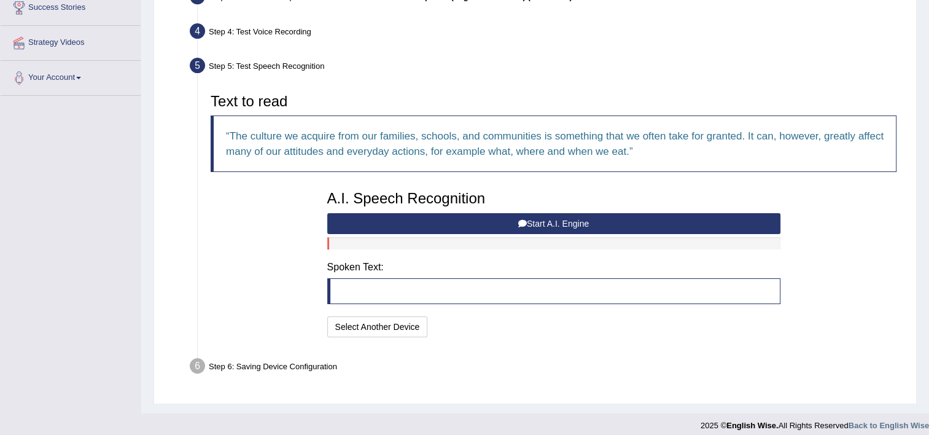
click at [518, 292] on blockquote at bounding box center [553, 291] width 453 height 26
click at [536, 221] on button "Start A.I. Engine" at bounding box center [553, 223] width 453 height 21
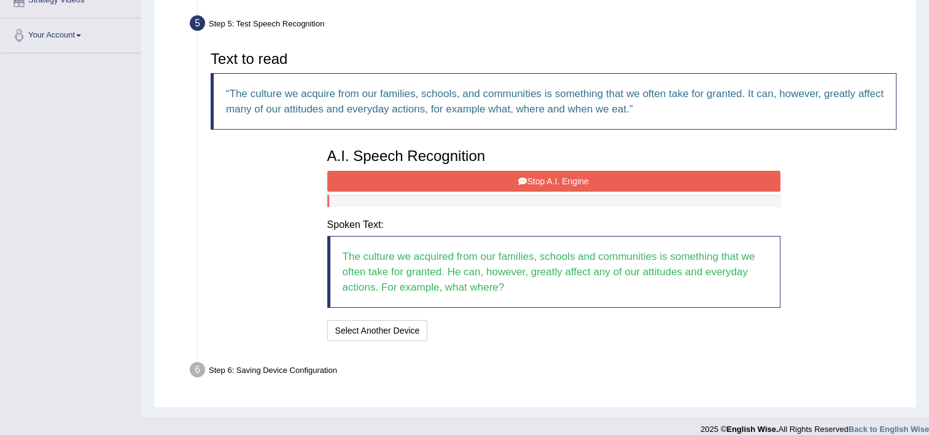
scroll to position [264, 0]
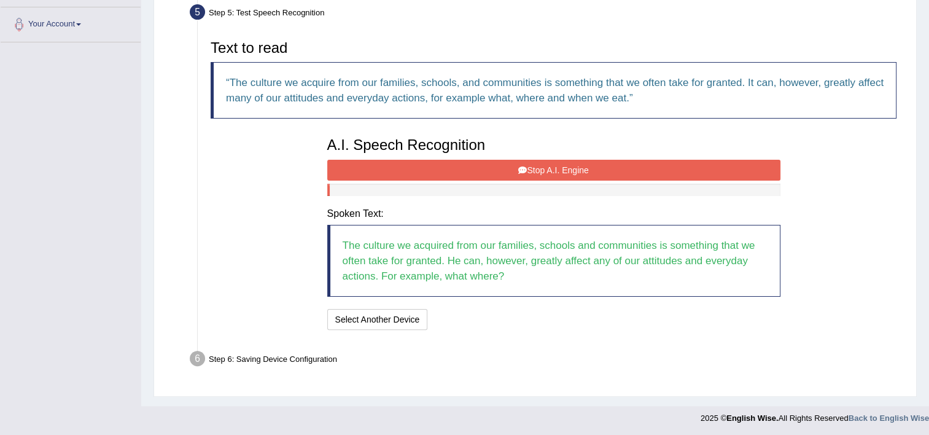
click at [640, 173] on button "Stop A.I. Engine" at bounding box center [553, 170] width 453 height 21
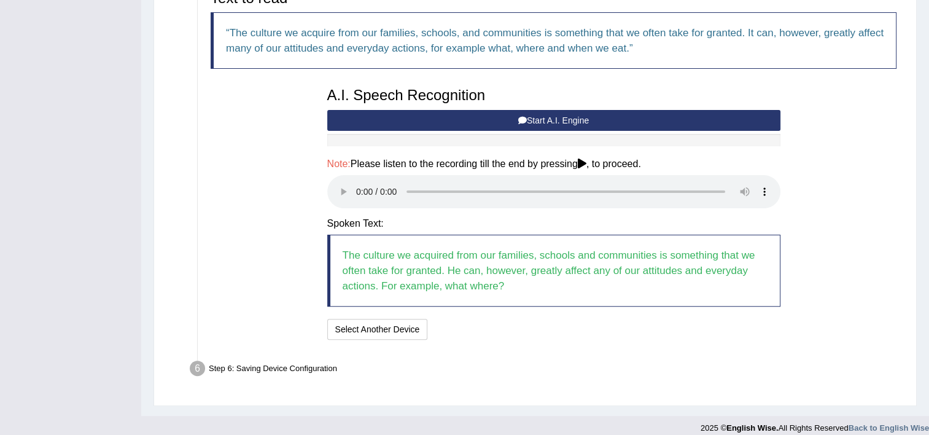
scroll to position [324, 0]
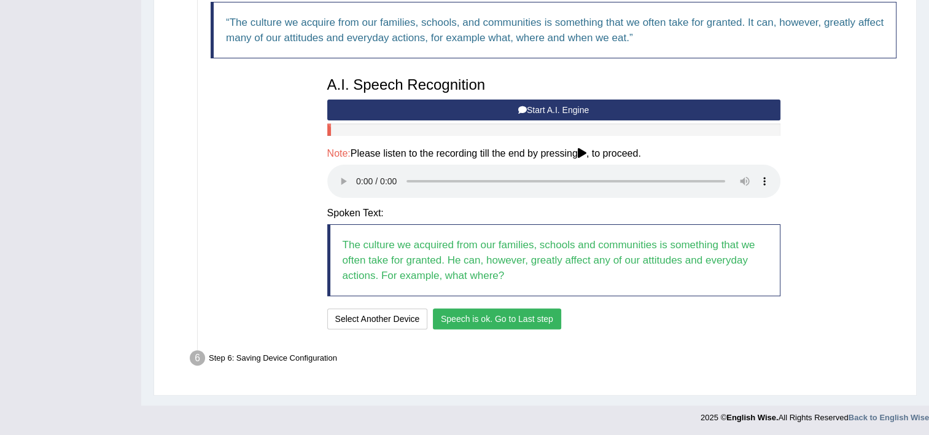
click at [545, 317] on button "Speech is ok. Go to Last step" at bounding box center [497, 318] width 128 height 21
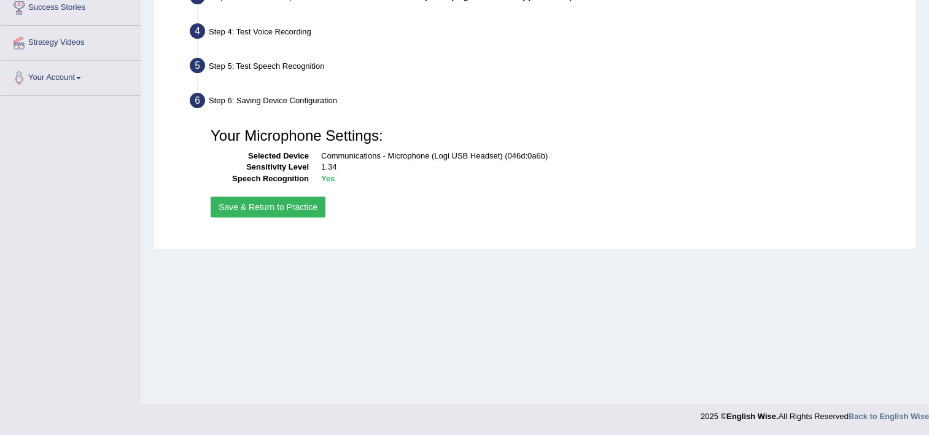
click at [305, 209] on button "Save & Return to Practice" at bounding box center [268, 207] width 115 height 21
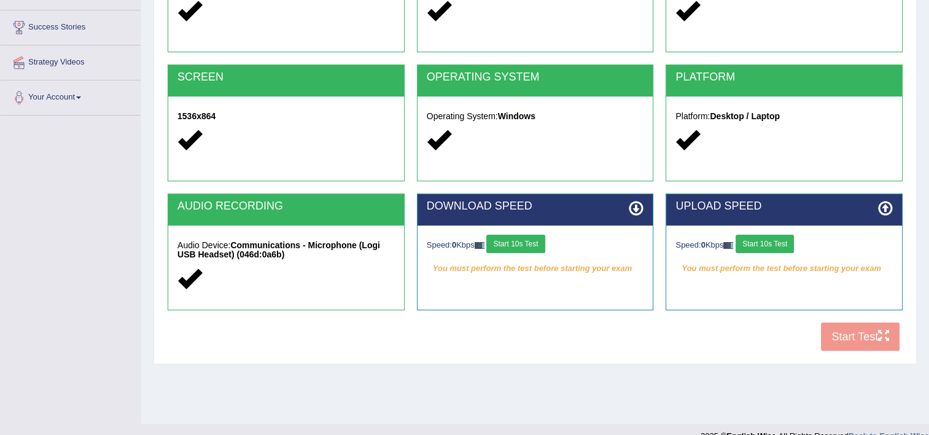
scroll to position [192, 0]
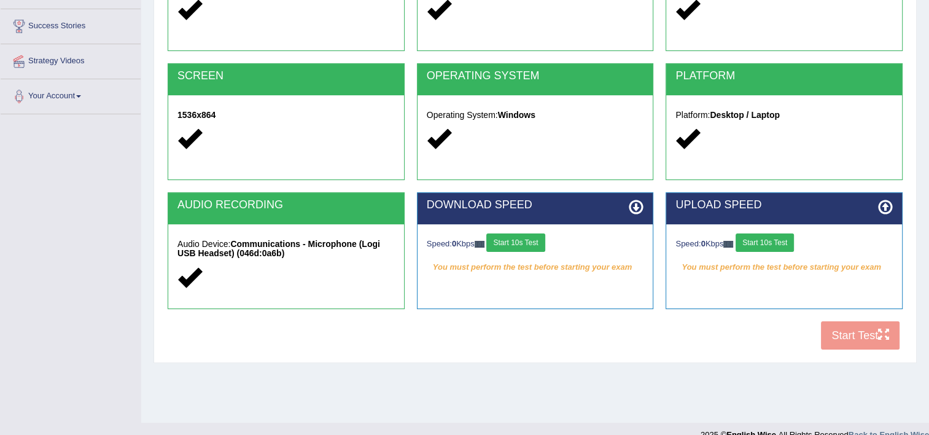
click at [528, 244] on button "Start 10s Test" at bounding box center [515, 242] width 58 height 18
click at [781, 243] on button "Start 10s Test" at bounding box center [765, 242] width 58 height 18
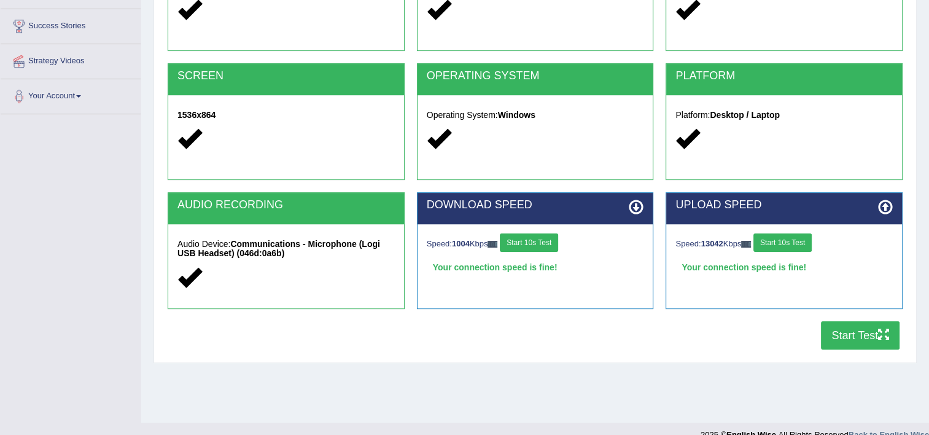
click at [870, 332] on button "Start Test" at bounding box center [860, 335] width 79 height 28
